Goal: Information Seeking & Learning: Learn about a topic

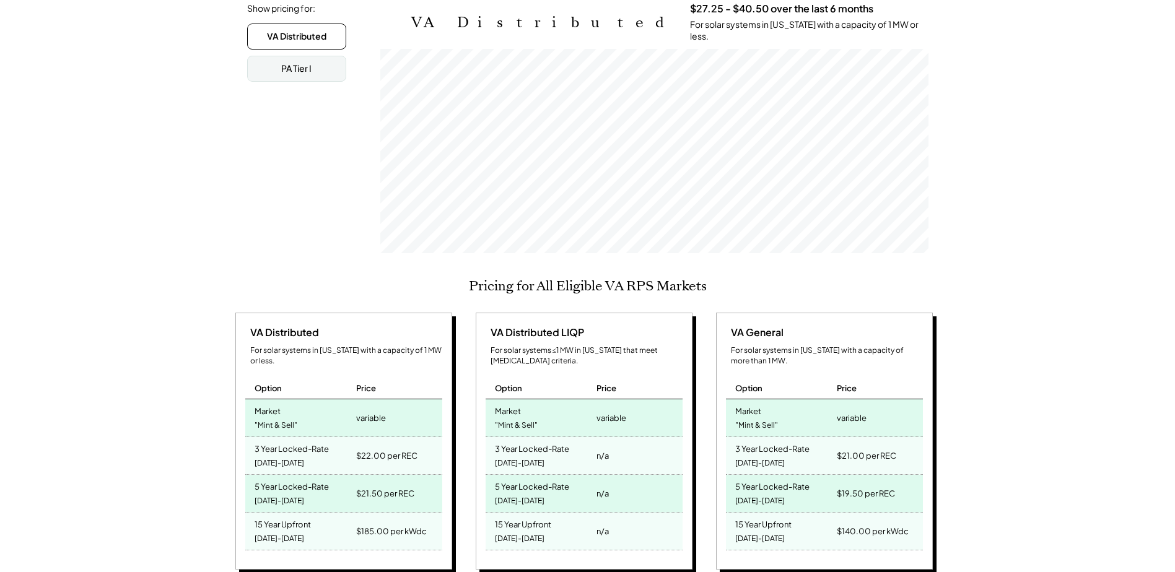
scroll to position [310, 0]
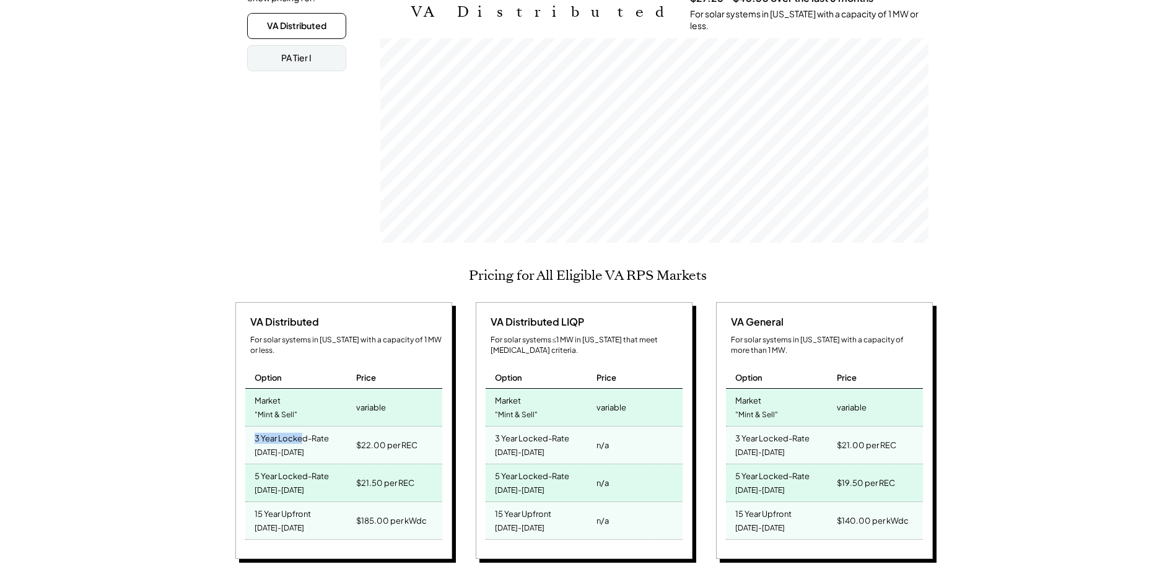
drag, startPoint x: 253, startPoint y: 421, endPoint x: 303, endPoint y: 429, distance: 50.8
click at [303, 429] on div "3 Year Locked-Rate 2025-2027" at bounding box center [299, 445] width 108 height 37
drag, startPoint x: 303, startPoint y: 429, endPoint x: 310, endPoint y: 429, distance: 6.8
click at [310, 429] on div "3 Year Locked-Rate 2025-2027" at bounding box center [299, 445] width 108 height 37
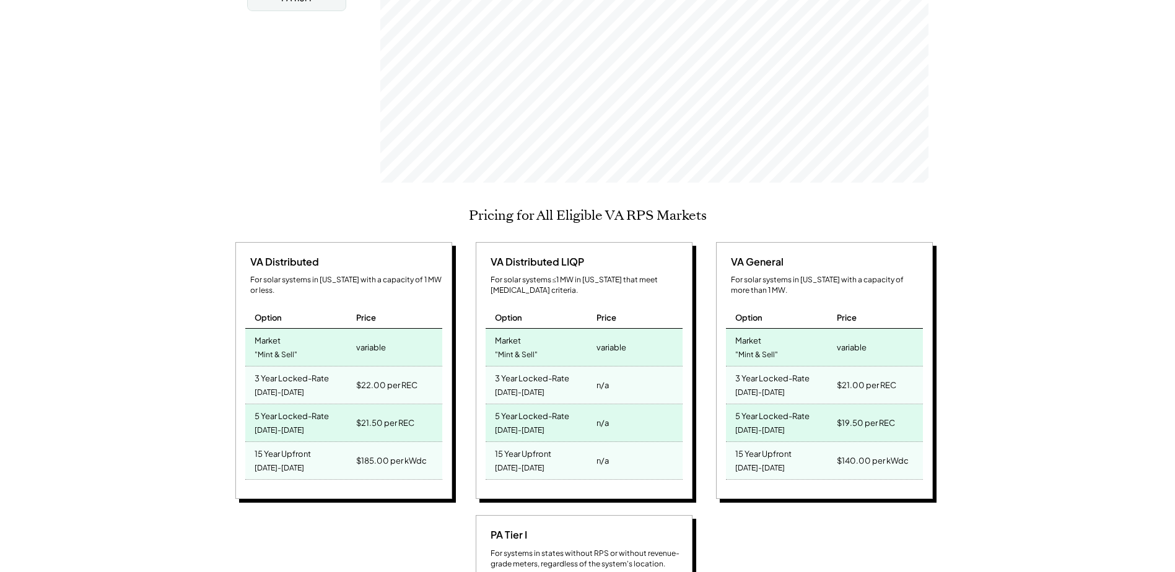
scroll to position [372, 0]
